Goal: Information Seeking & Learning: Learn about a topic

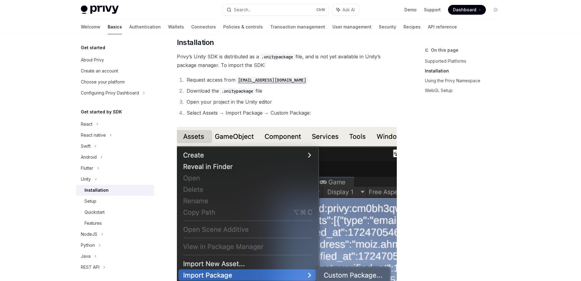
scroll to position [110, 0]
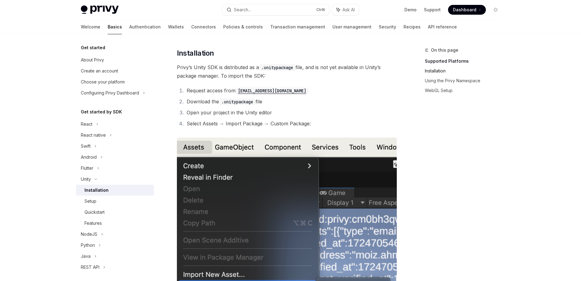
click at [435, 70] on link "Installation" at bounding box center [465, 71] width 81 height 10
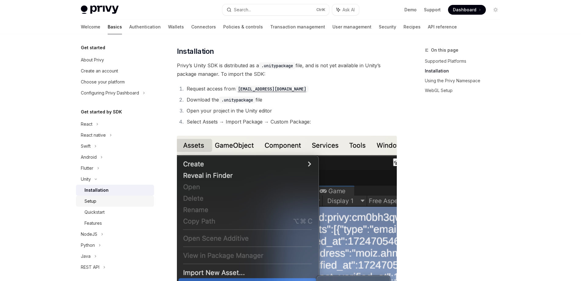
click at [97, 206] on link "Setup" at bounding box center [115, 200] width 78 height 11
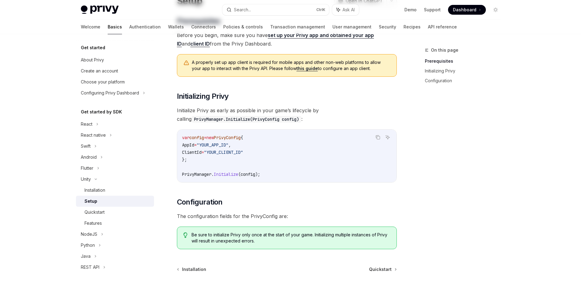
scroll to position [120, 0]
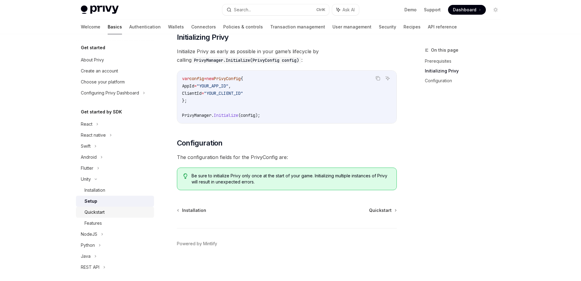
click at [113, 210] on div "Quickstart" at bounding box center [118, 211] width 66 height 7
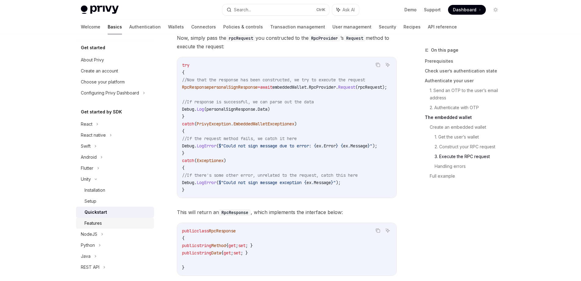
click at [126, 219] on div "Features" at bounding box center [118, 222] width 66 height 7
type textarea "*"
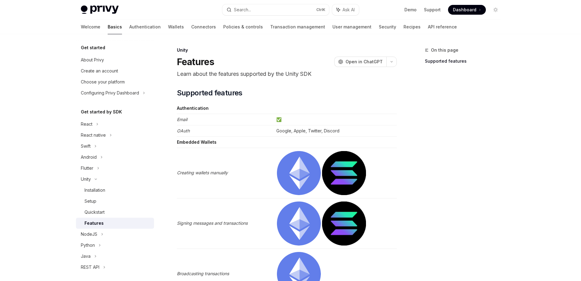
click at [446, 162] on div "On this page Supported features" at bounding box center [459, 163] width 93 height 234
